Goal: Information Seeking & Learning: Understand process/instructions

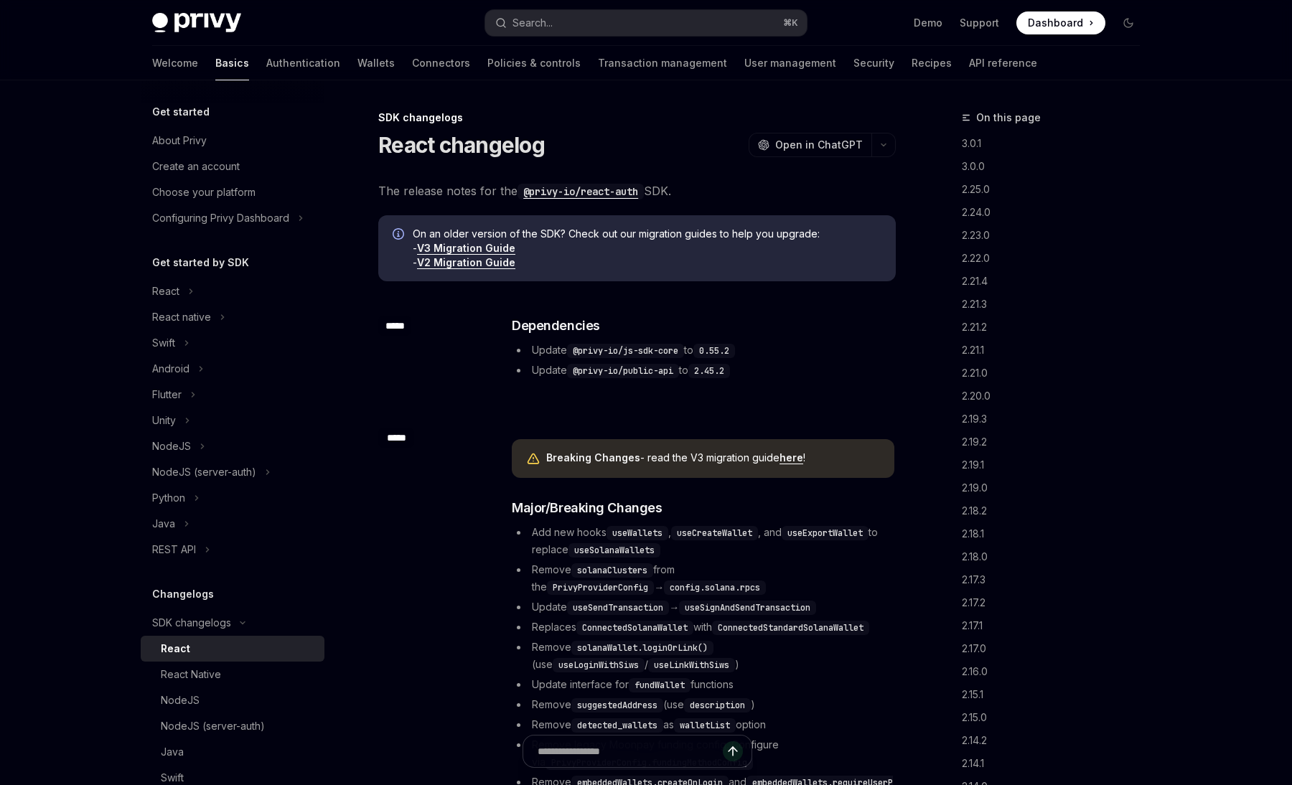
scroll to position [675, 0]
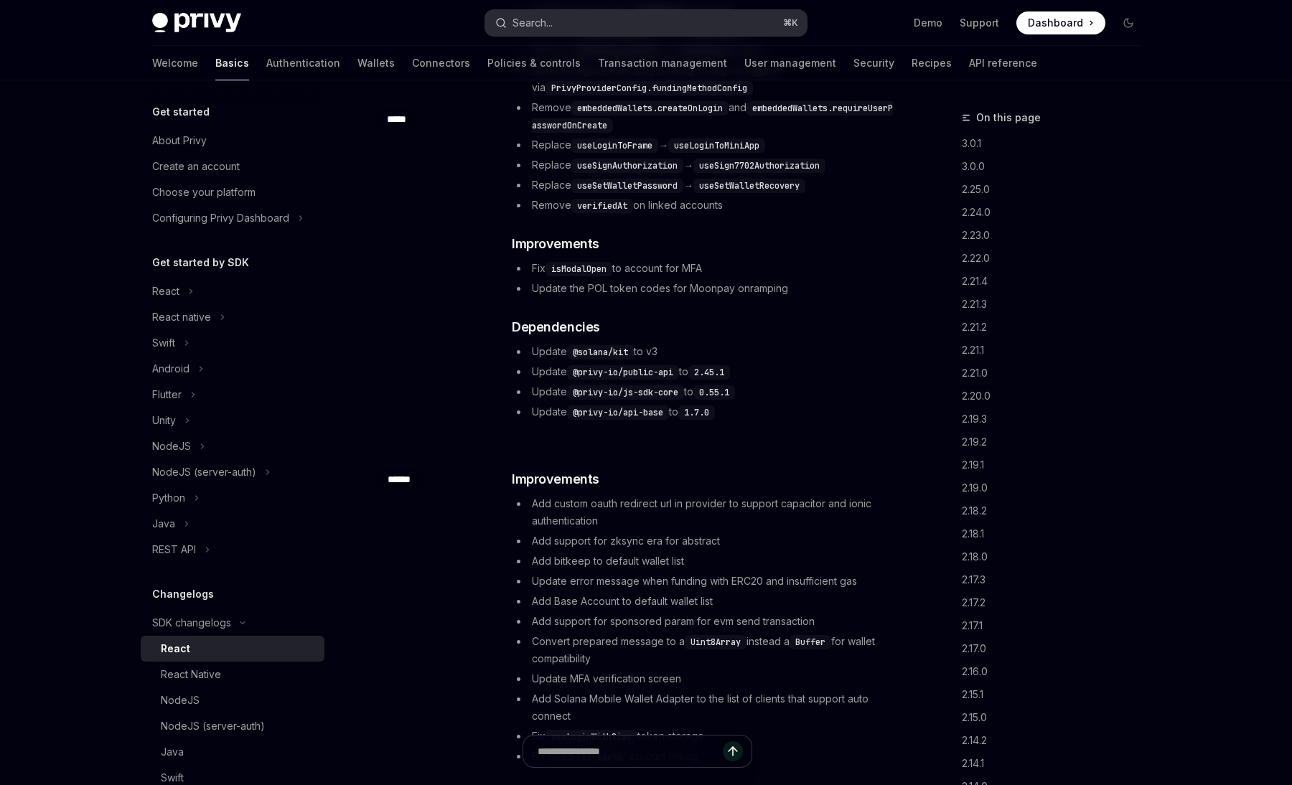
click at [603, 16] on button "Search... ⌘ K" at bounding box center [646, 23] width 322 height 26
click at [601, 22] on button "Search... ⌘ K" at bounding box center [646, 23] width 322 height 26
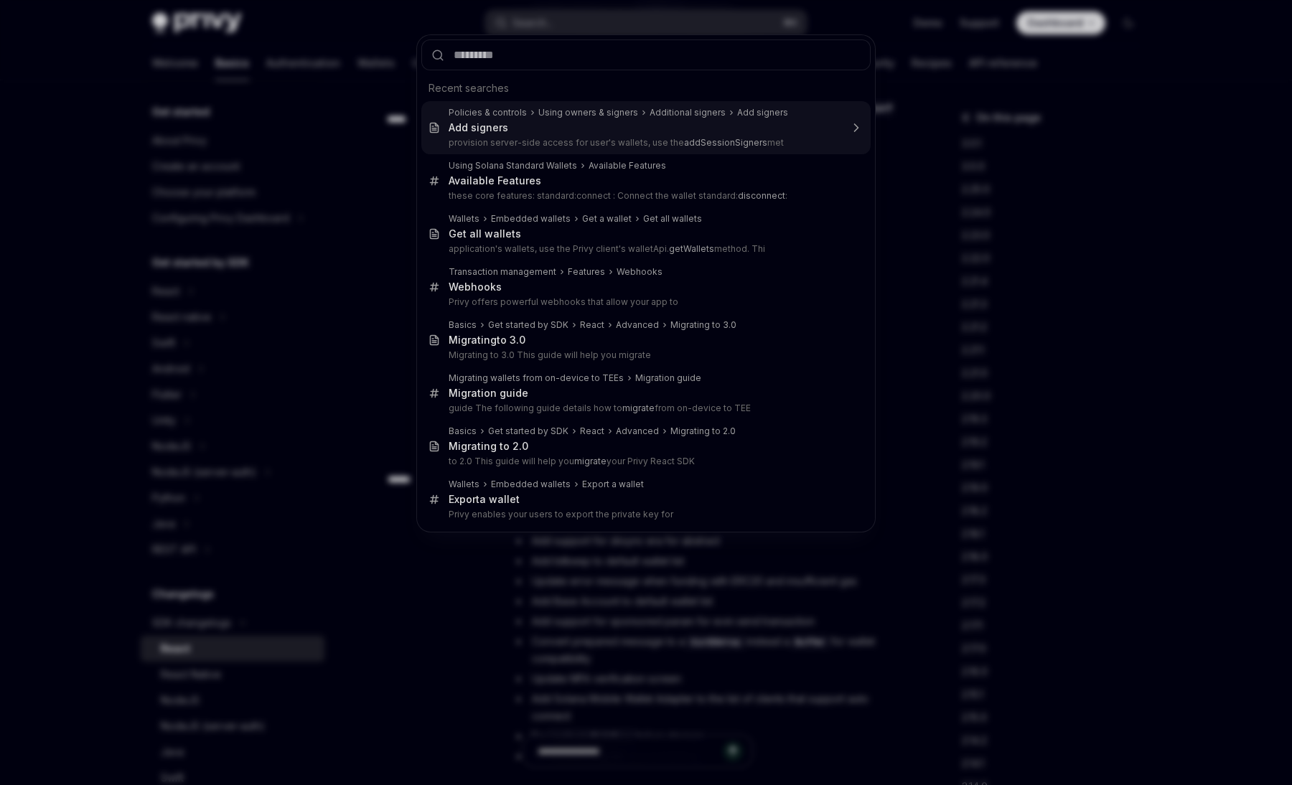
type input "**********"
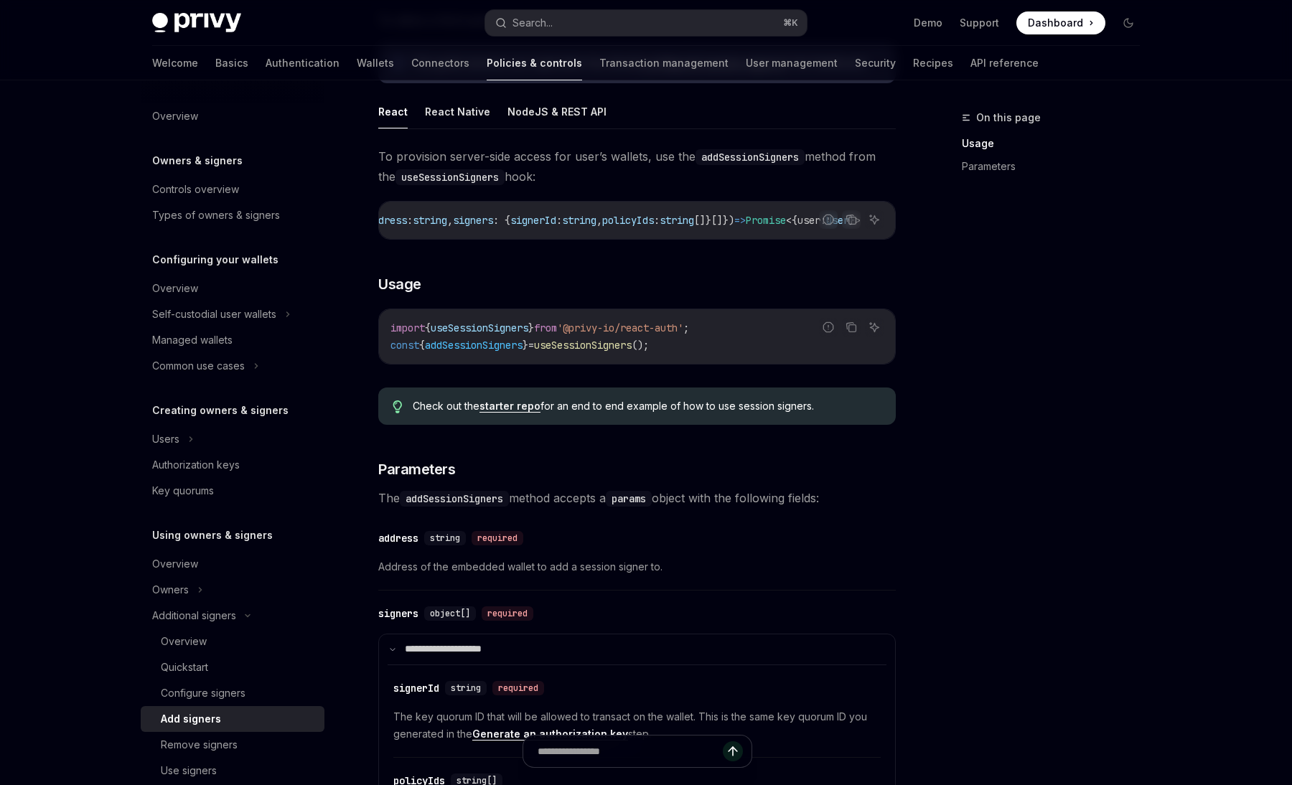
scroll to position [0, 259]
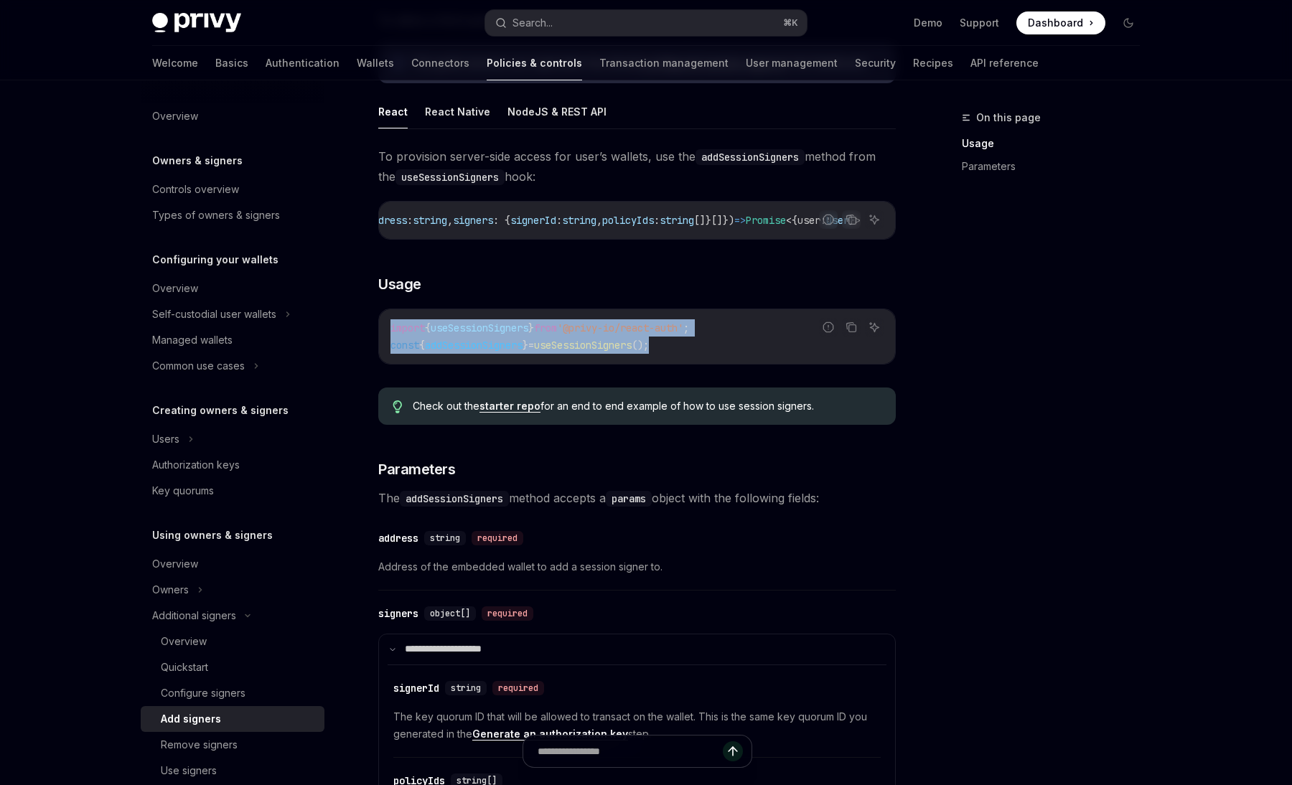
drag, startPoint x: 708, startPoint y: 343, endPoint x: 388, endPoint y: 326, distance: 320.6
click at [388, 326] on div "import { useSessionSigners } from '@privy-io/react-auth' ; const { addSessionSi…" at bounding box center [637, 336] width 516 height 55
copy code "import { useSessionSigners } from '@privy-io/react-auth' ; const { addSessionSi…"
